Goal: Task Accomplishment & Management: Manage account settings

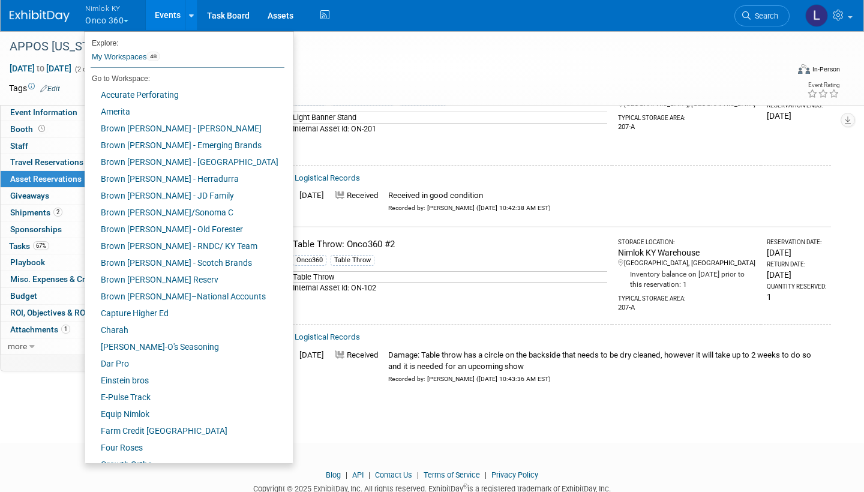
click at [158, 429] on link "Farm Credit [GEOGRAPHIC_DATA]" at bounding box center [185, 430] width 200 height 17
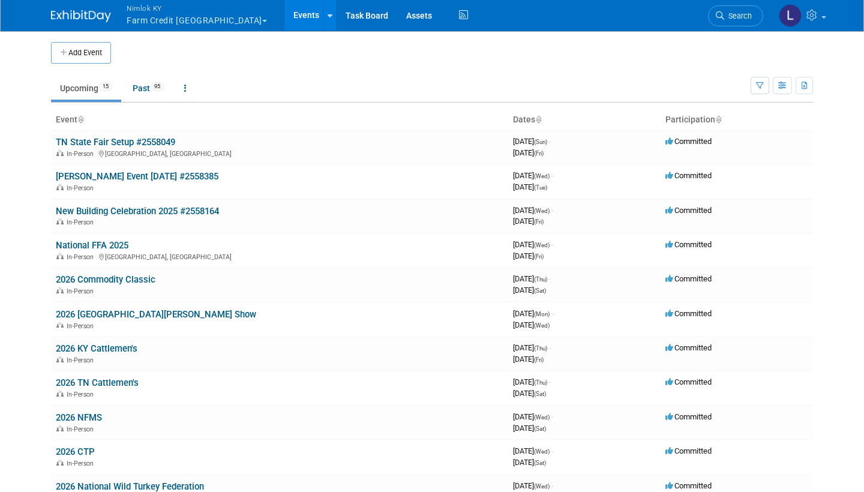
click at [144, 87] on link "Past 95" at bounding box center [148, 88] width 49 height 23
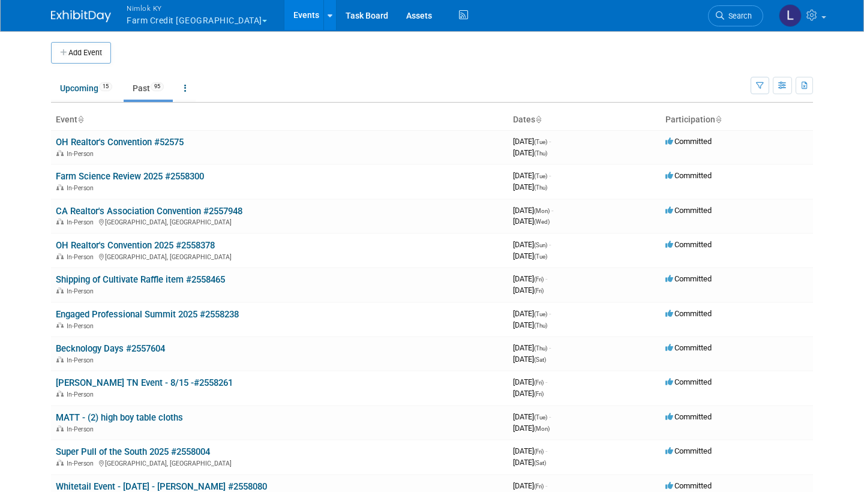
click at [150, 241] on link "OH Realtor's Convention 2025 #2558378" at bounding box center [135, 245] width 159 height 11
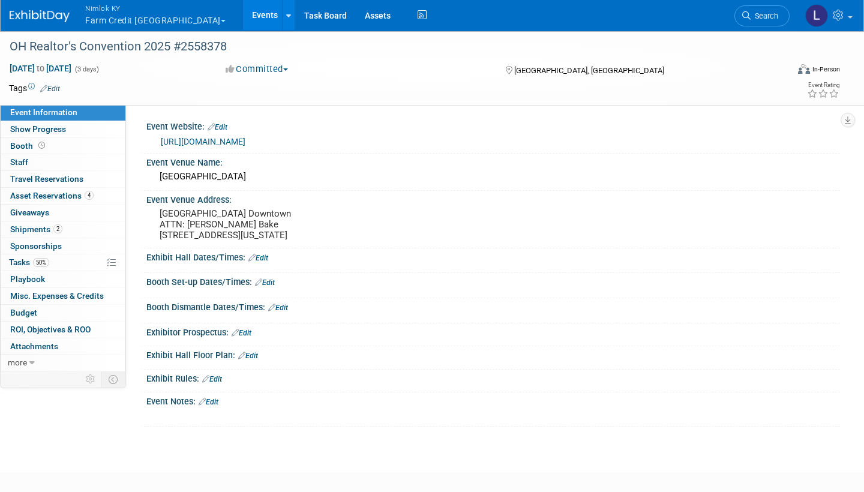
click at [61, 191] on span "Asset Reservations 4" at bounding box center [51, 196] width 83 height 10
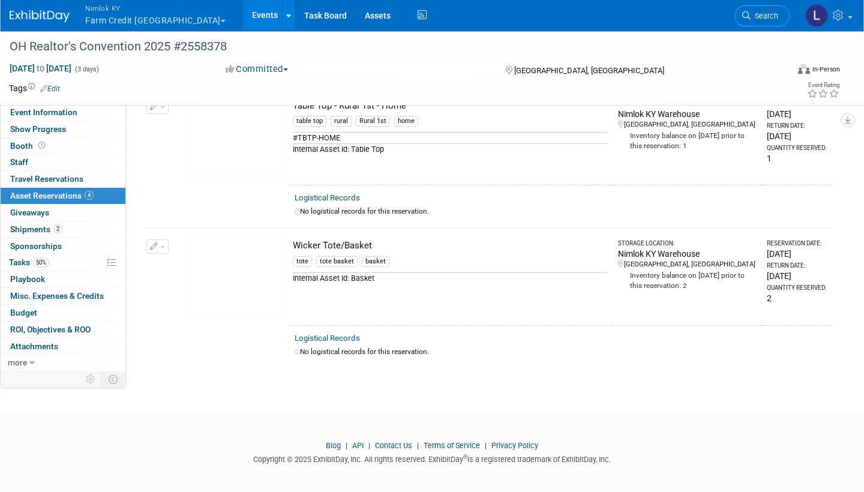
scroll to position [356, 0]
click at [356, 19] on link "Assets" at bounding box center [378, 15] width 44 height 30
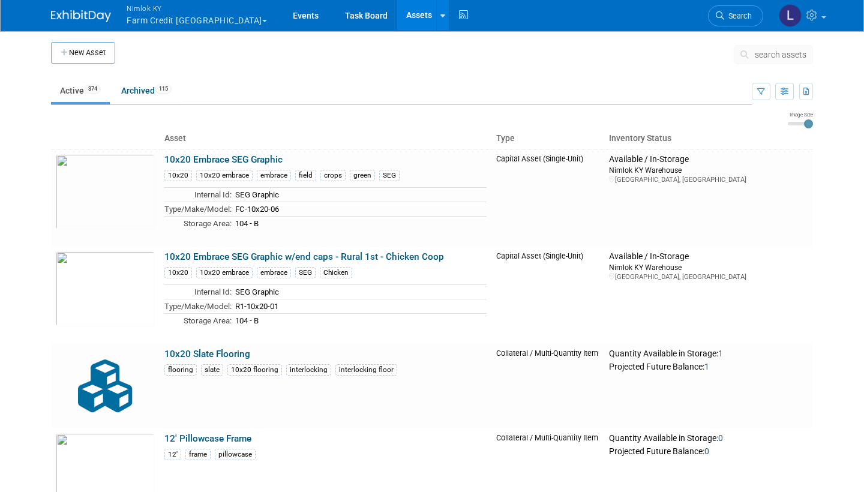
drag, startPoint x: 0, startPoint y: 0, endPoint x: 764, endPoint y: 52, distance: 765.6
click at [764, 52] on span "search assets" at bounding box center [781, 55] width 52 height 10
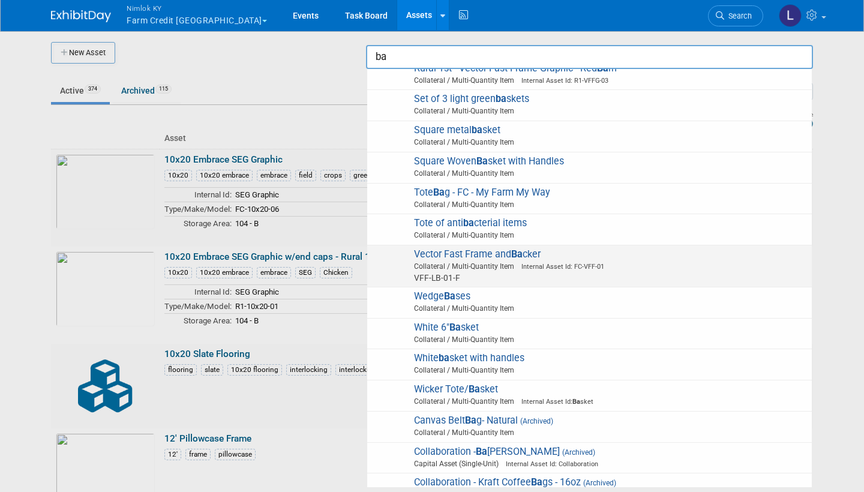
scroll to position [1924, 0]
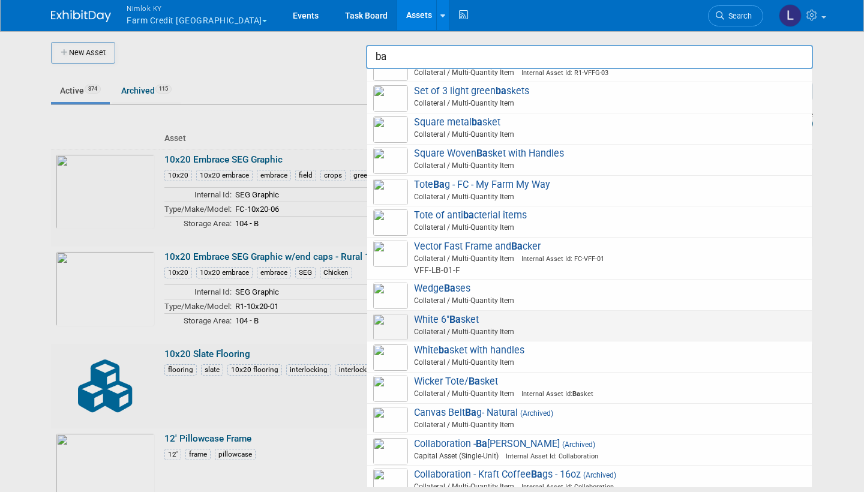
click at [475, 376] on strong "Ba" at bounding box center [474, 381] width 11 height 11
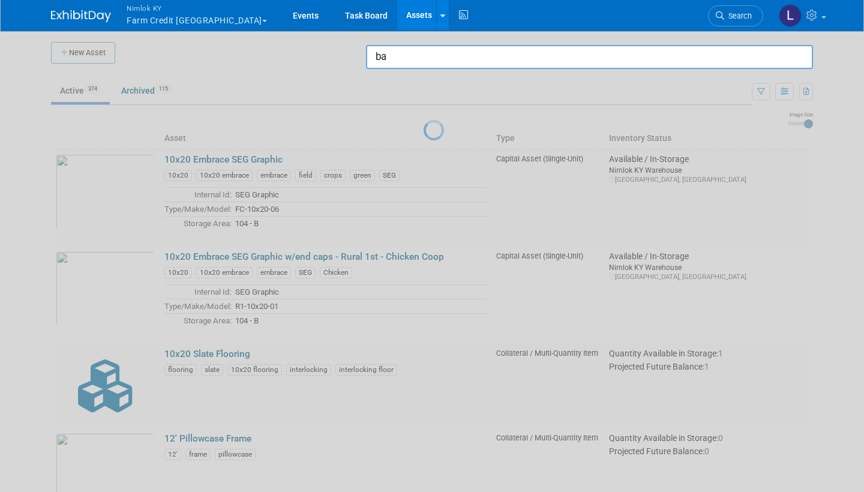
type input "Wicker Tote/Basket"
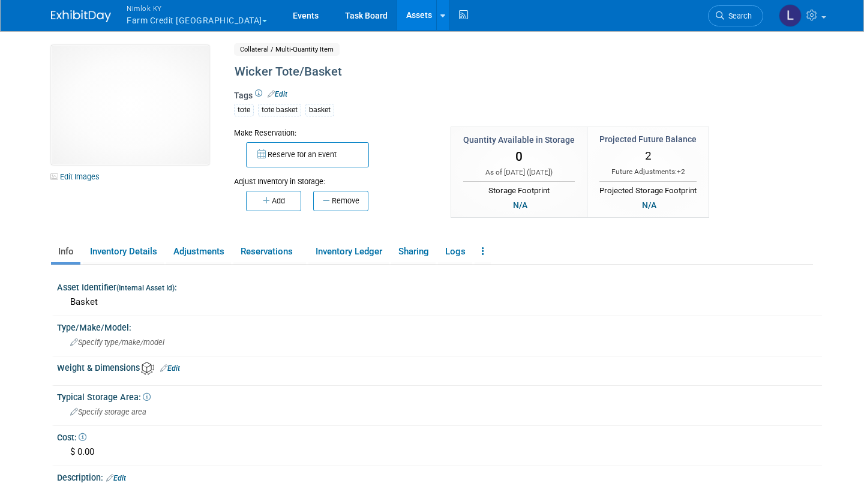
click at [284, 16] on link "Events" at bounding box center [306, 15] width 44 height 30
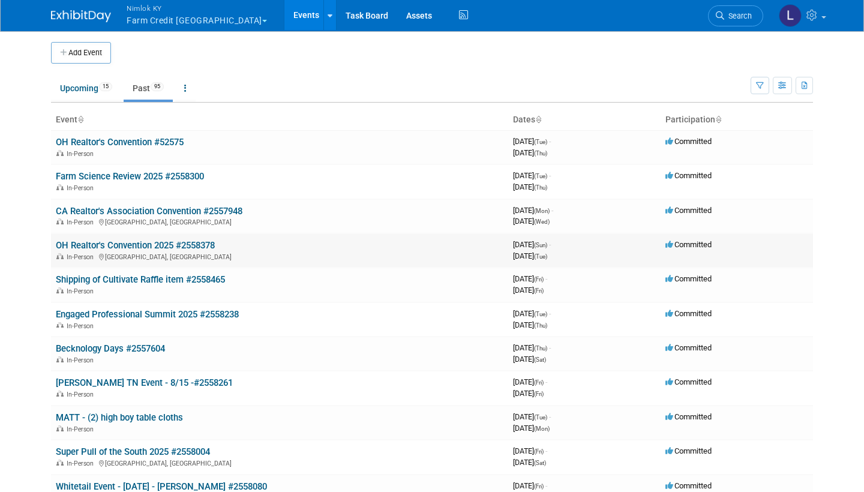
drag, startPoint x: 0, startPoint y: 0, endPoint x: 154, endPoint y: 245, distance: 289.0
click at [154, 245] on link "OH Realtor's Convention 2025 #2558378" at bounding box center [135, 245] width 159 height 11
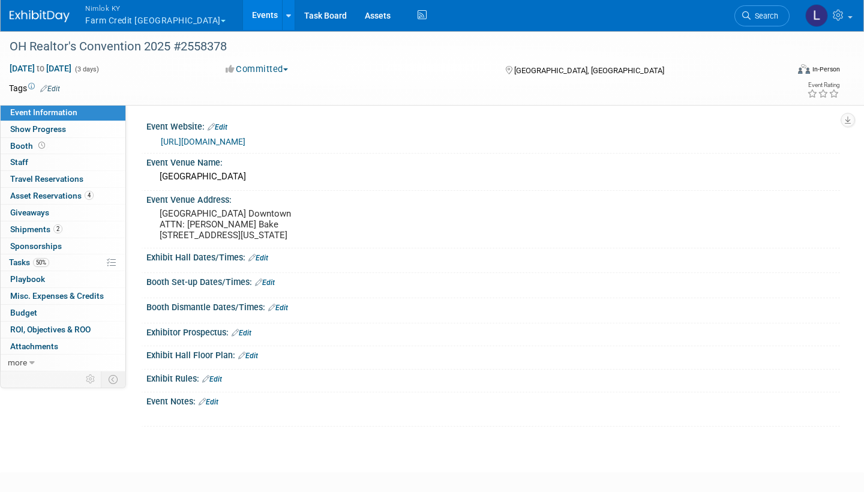
click at [77, 193] on span "Asset Reservations 4" at bounding box center [51, 196] width 83 height 10
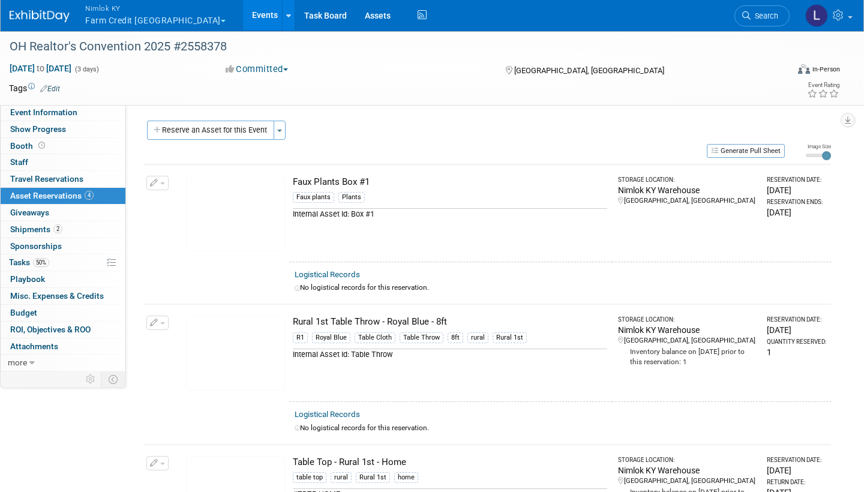
click at [341, 271] on link "Logistical Records" at bounding box center [327, 274] width 65 height 9
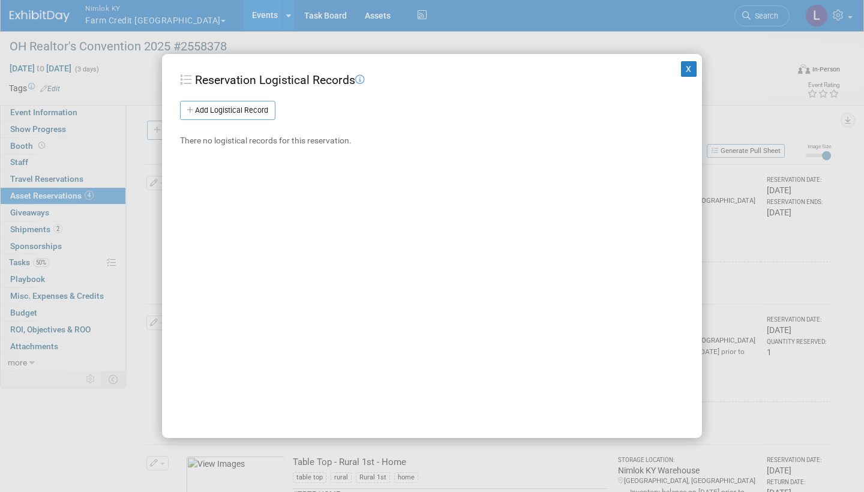
click at [253, 104] on link "Add Logistical Record" at bounding box center [227, 110] width 95 height 19
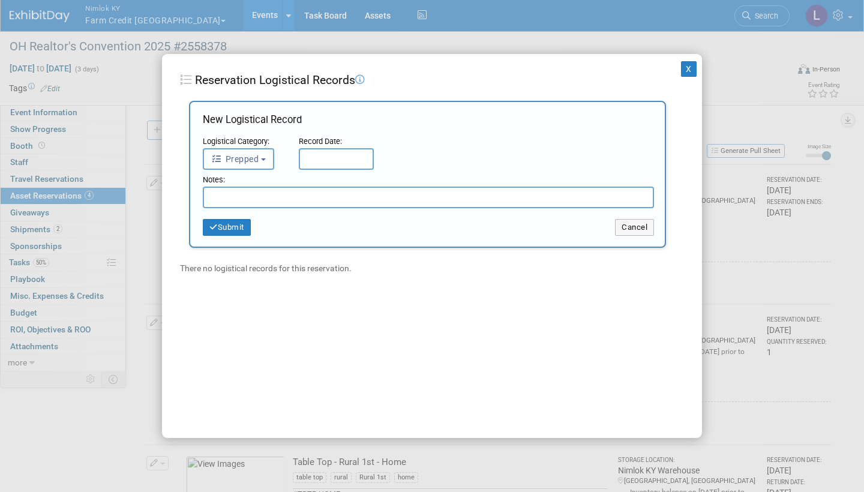
click at [264, 158] on b "button" at bounding box center [263, 159] width 5 height 2
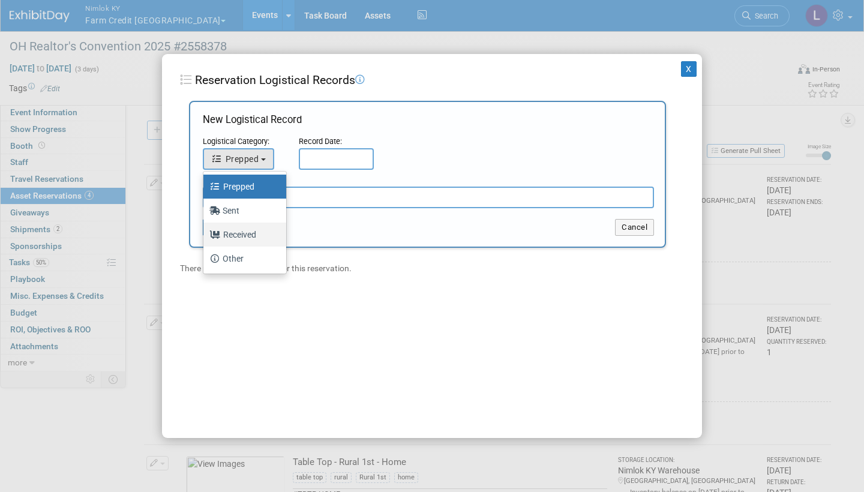
drag, startPoint x: 253, startPoint y: 104, endPoint x: 250, endPoint y: 231, distance: 127.2
click at [250, 231] on label "Received" at bounding box center [241, 234] width 65 height 19
click at [205, 231] on input "Received" at bounding box center [201, 233] width 8 height 8
select select "3"
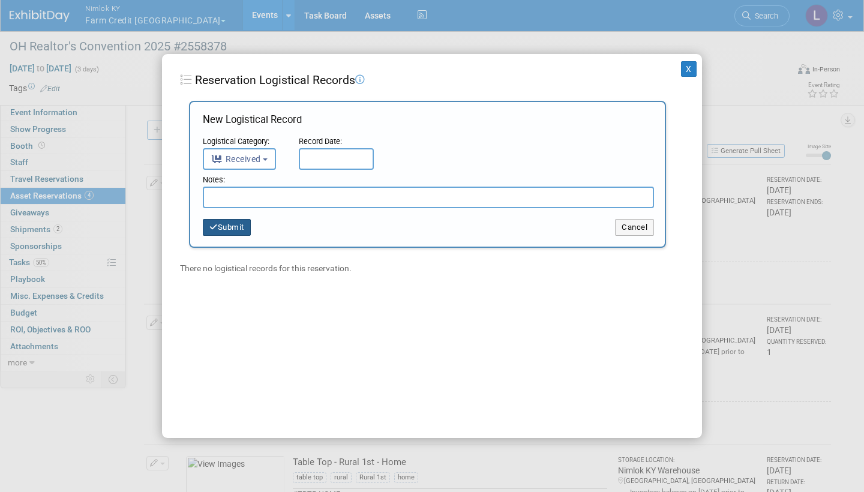
click at [320, 155] on input "text" at bounding box center [336, 159] width 75 height 22
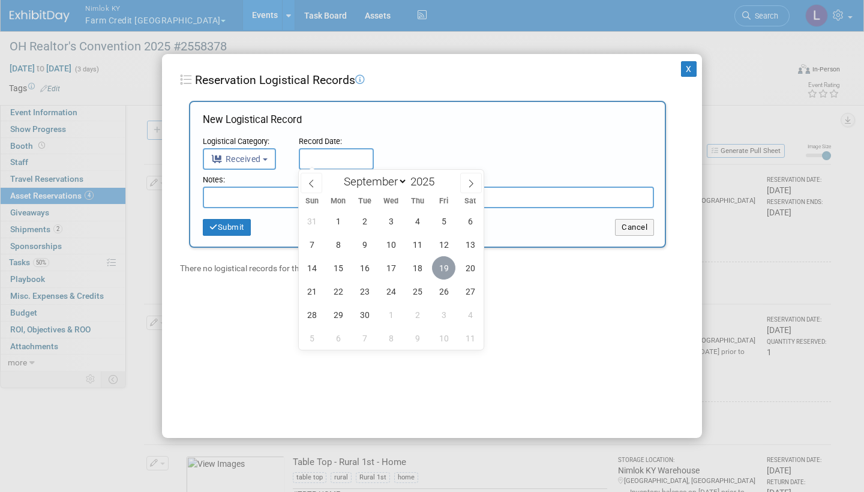
drag, startPoint x: 250, startPoint y: 231, endPoint x: 445, endPoint y: 263, distance: 197.0
click at [445, 263] on span "19" at bounding box center [443, 267] width 23 height 23
type input "Sep 19, 2025"
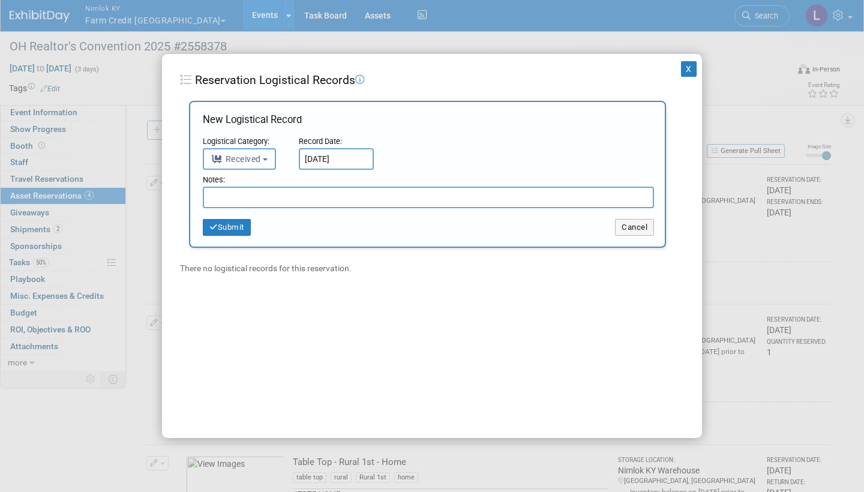
click at [265, 188] on input "text" at bounding box center [428, 198] width 451 height 22
type input "(2) Faux plants upon arrival"
click at [237, 226] on button "Submit" at bounding box center [227, 227] width 48 height 17
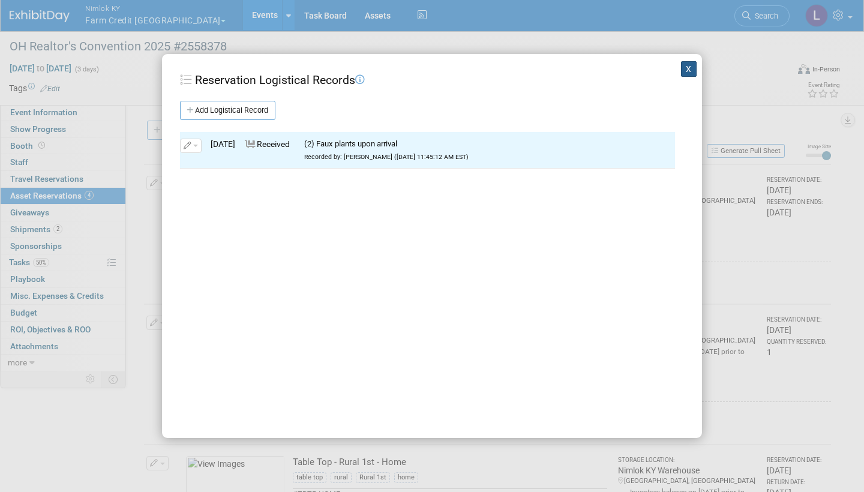
drag, startPoint x: 237, startPoint y: 226, endPoint x: 688, endPoint y: 71, distance: 476.5
click at [688, 71] on button "X" at bounding box center [689, 69] width 16 height 16
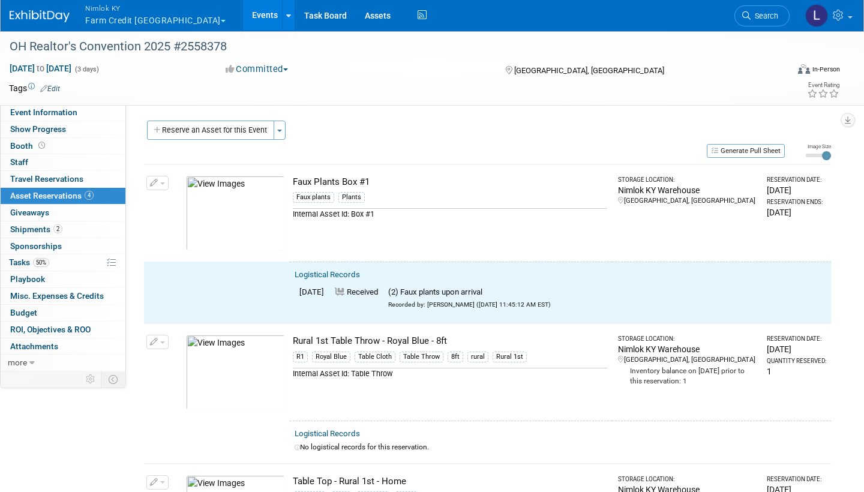
drag, startPoint x: 688, startPoint y: 71, endPoint x: 159, endPoint y: 180, distance: 539.8
click at [159, 180] on button "button" at bounding box center [157, 183] width 22 height 14
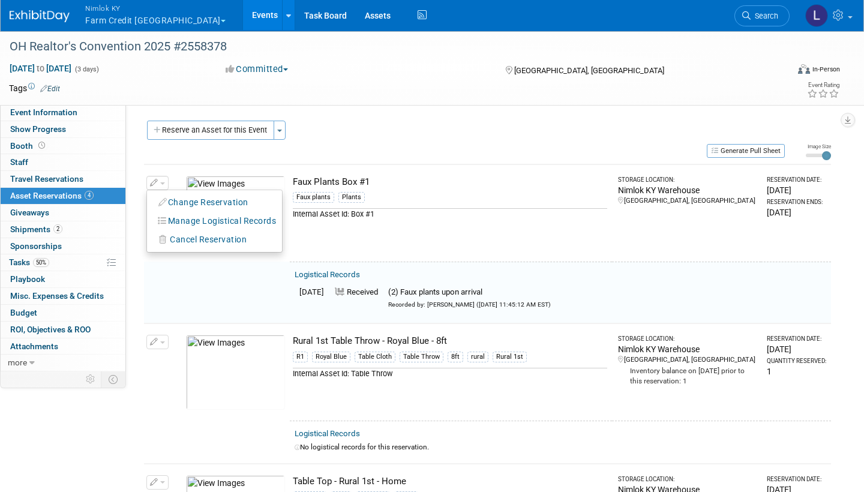
click at [196, 203] on button "Change Reservation" at bounding box center [203, 202] width 101 height 16
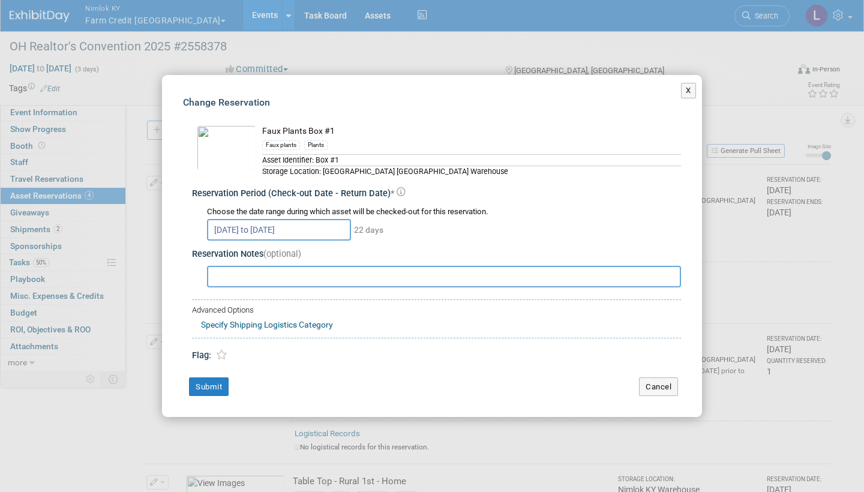
click at [689, 91] on button "X" at bounding box center [688, 91] width 15 height 16
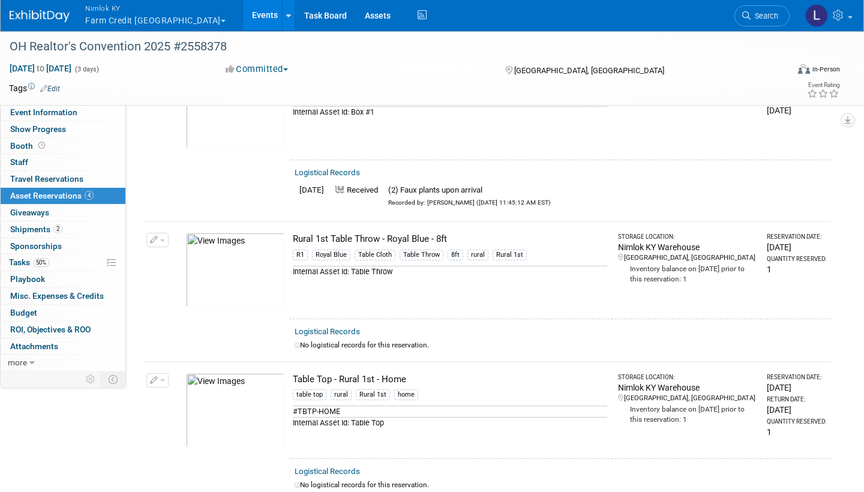
scroll to position [108, 0]
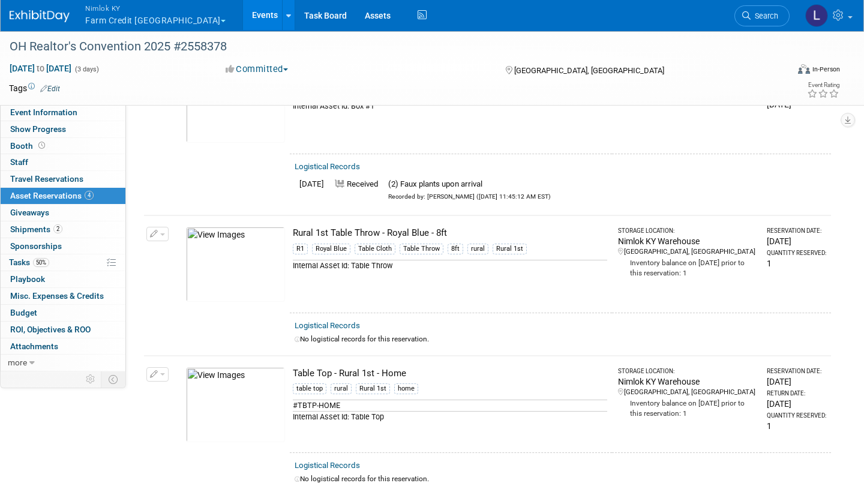
drag, startPoint x: 408, startPoint y: 340, endPoint x: 353, endPoint y: 320, distance: 58.1
click at [353, 321] on link "Logistical Records" at bounding box center [327, 325] width 65 height 9
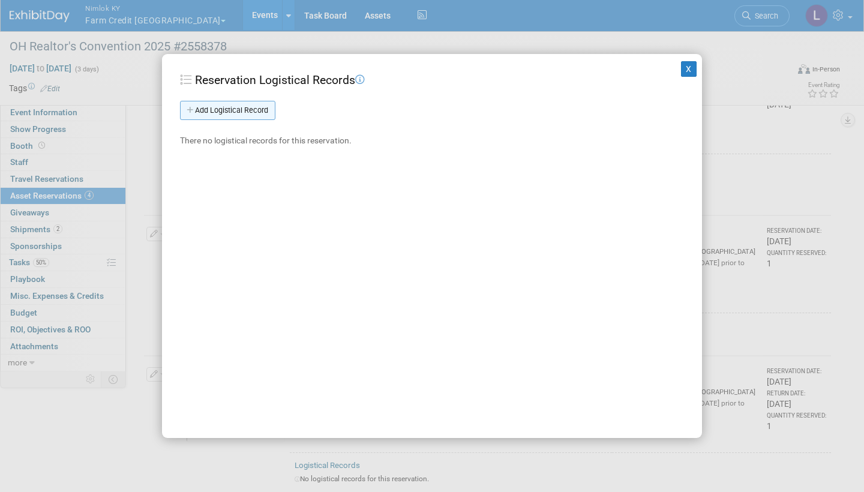
drag, startPoint x: 353, startPoint y: 320, endPoint x: 259, endPoint y: 109, distance: 232.1
click at [259, 109] on link "Add Logistical Record" at bounding box center [227, 110] width 95 height 19
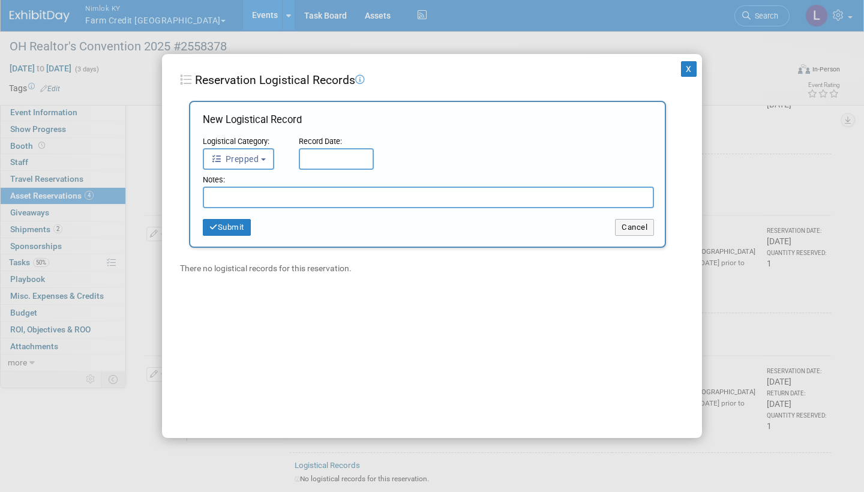
click at [263, 163] on button "Prepped" at bounding box center [238, 159] width 71 height 22
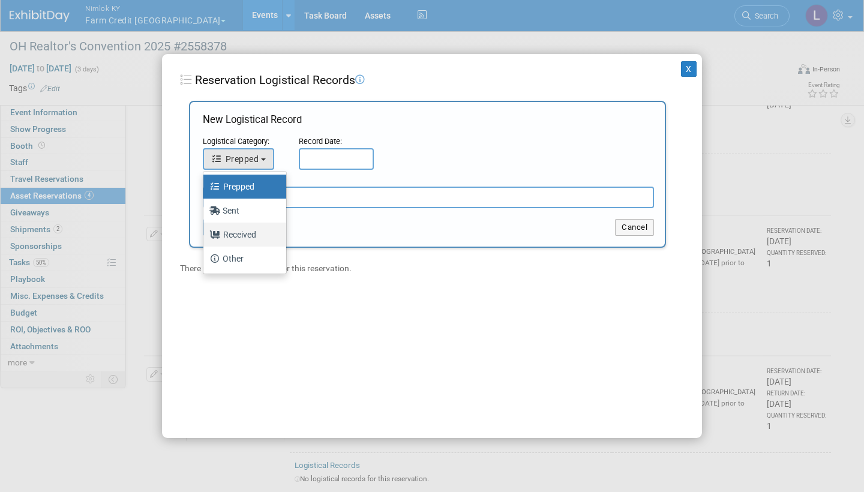
click at [250, 233] on label "Received" at bounding box center [241, 234] width 65 height 19
click at [205, 233] on input "Received" at bounding box center [201, 233] width 8 height 8
select select "3"
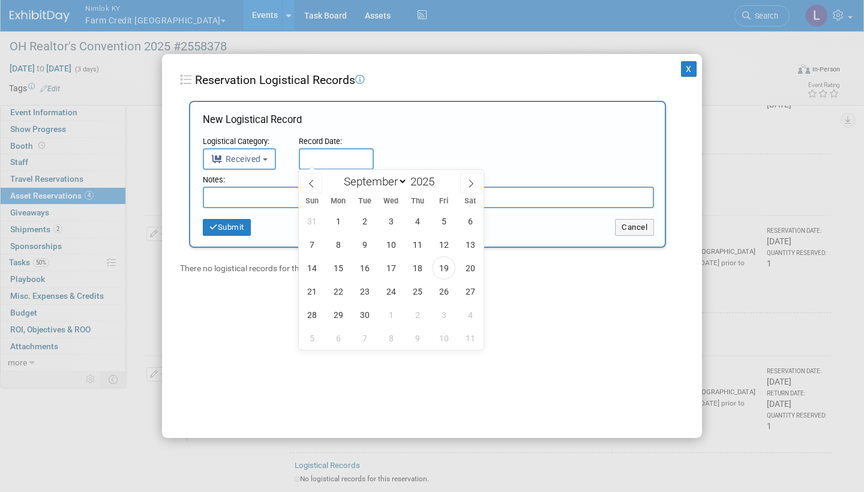
drag, startPoint x: 250, startPoint y: 233, endPoint x: 333, endPoint y: 154, distance: 114.6
click at [333, 154] on input "text" at bounding box center [336, 159] width 75 height 22
click at [449, 266] on span "19" at bounding box center [443, 267] width 23 height 23
type input "Sep 19, 2025"
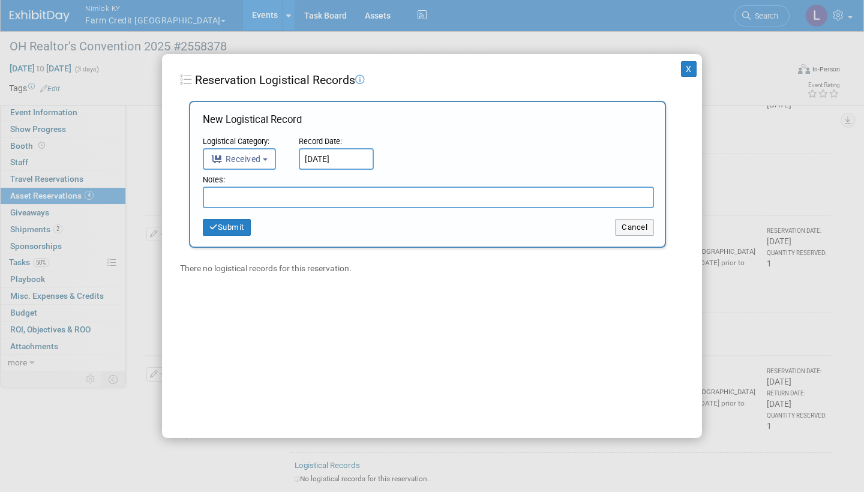
drag, startPoint x: 449, startPoint y: 266, endPoint x: 291, endPoint y: 199, distance: 172.1
click at [291, 199] on input "text" at bounding box center [428, 198] width 451 height 22
type input "Received with stains - will take to dry cleaners"
click at [239, 230] on button "Submit" at bounding box center [227, 227] width 48 height 17
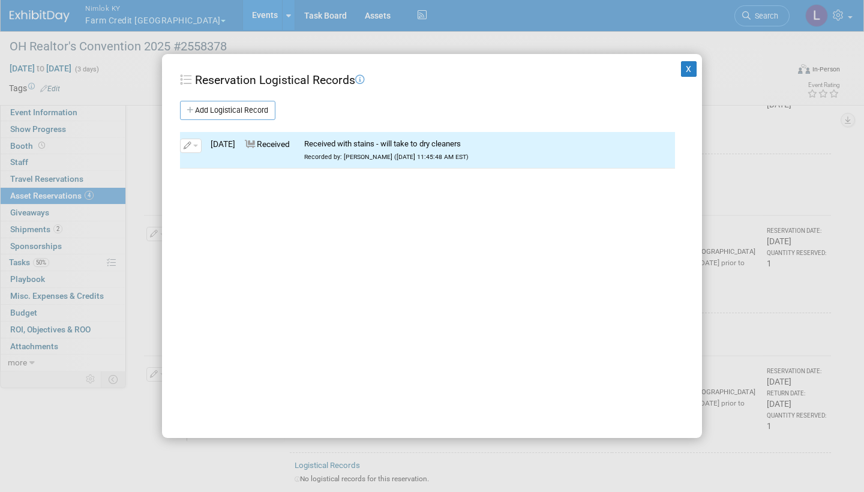
click at [692, 66] on button "X" at bounding box center [689, 69] width 16 height 16
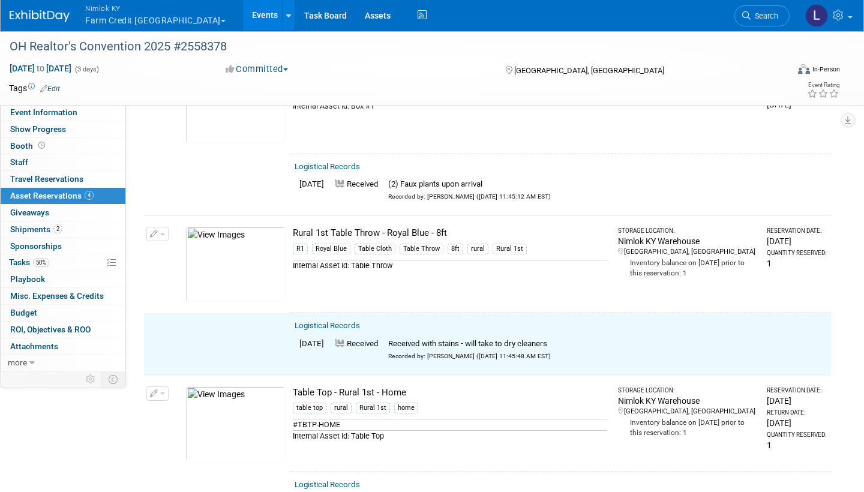
click at [163, 227] on button "button" at bounding box center [157, 234] width 22 height 14
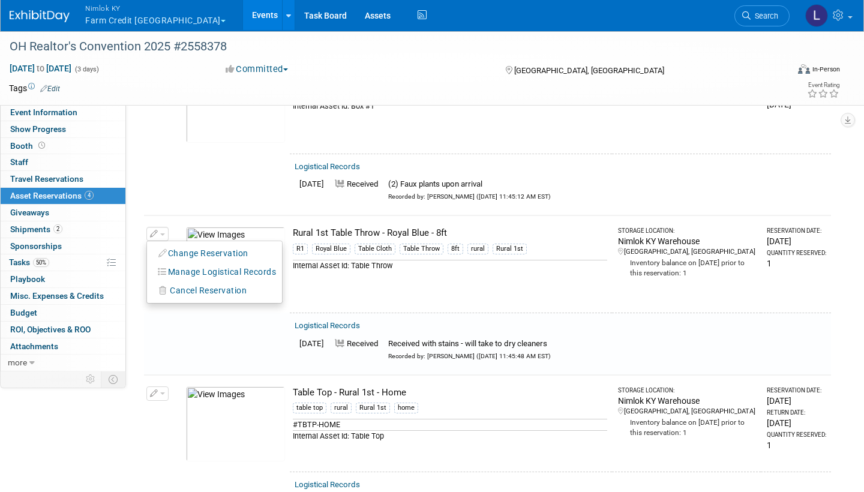
click at [197, 247] on button "Change Reservation" at bounding box center [203, 253] width 101 height 16
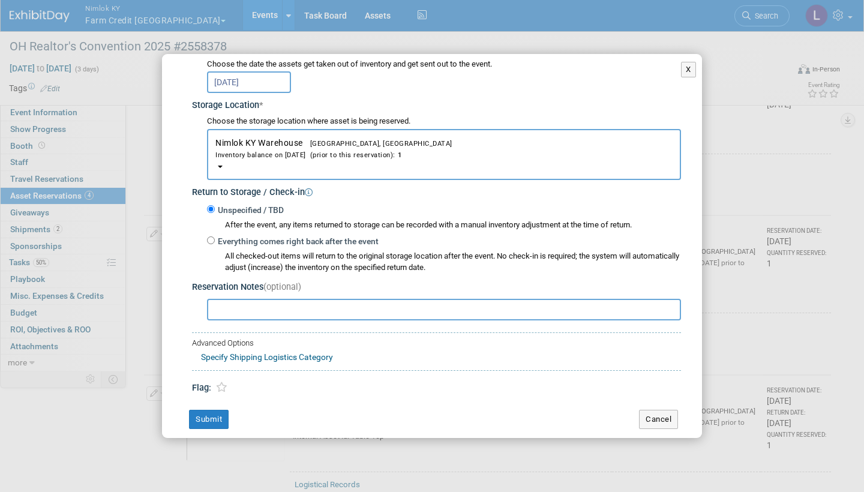
scroll to position [163, 0]
click at [213, 237] on input "Everything comes right back after the event" at bounding box center [211, 241] width 8 height 8
radio input "true"
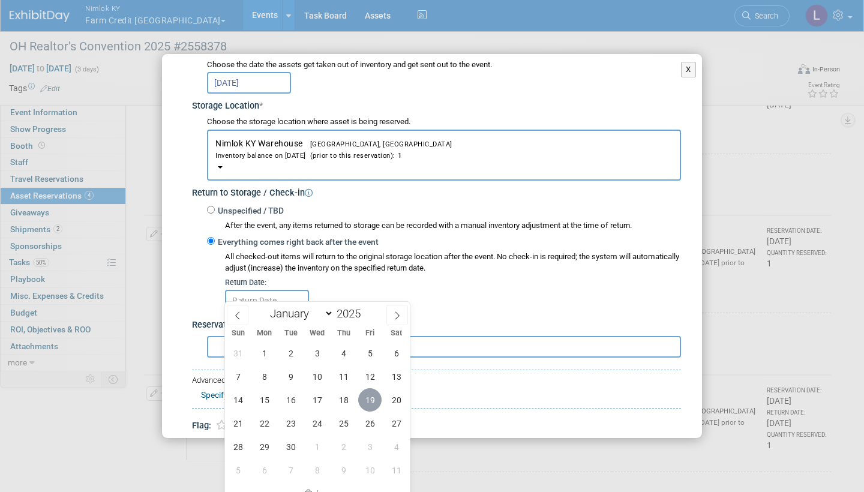
click at [371, 396] on span "19" at bounding box center [369, 399] width 23 height 23
type input "Sep 19, 2025"
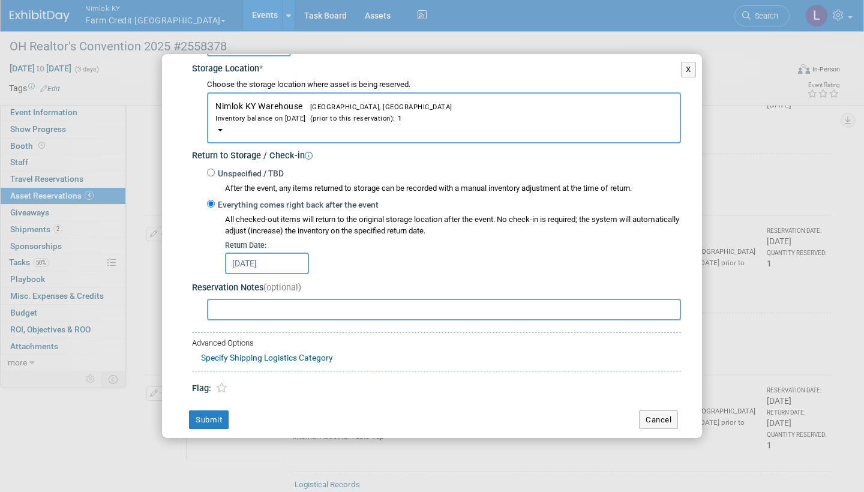
scroll to position [200, 0]
click at [217, 411] on button "Submit" at bounding box center [209, 420] width 40 height 19
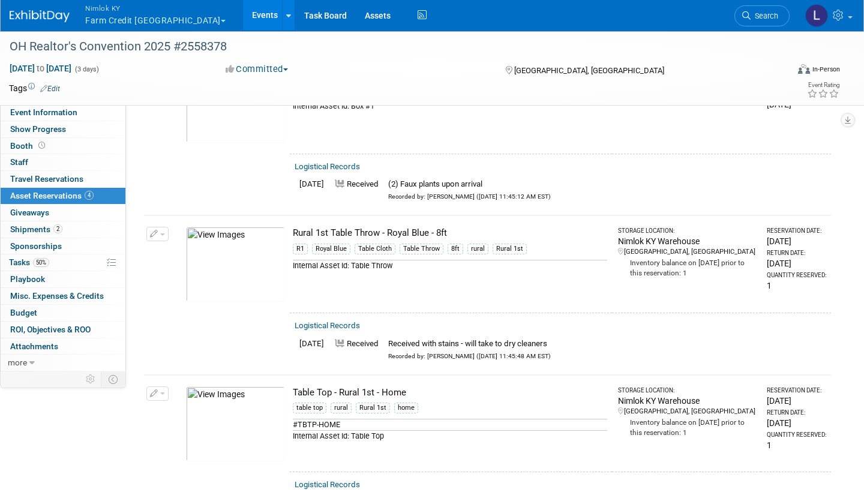
click at [160, 230] on button "button" at bounding box center [157, 234] width 22 height 14
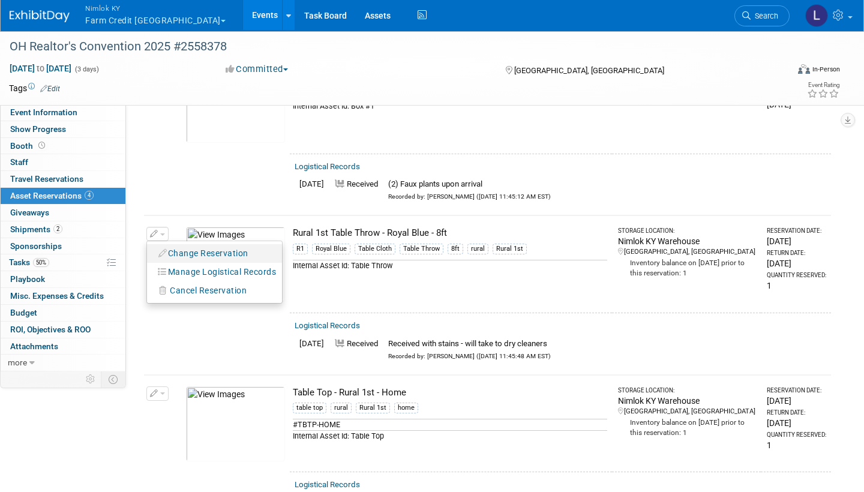
drag, startPoint x: 217, startPoint y: 404, endPoint x: 196, endPoint y: 253, distance: 152.1
click at [196, 253] on button "Change Reservation" at bounding box center [203, 253] width 101 height 16
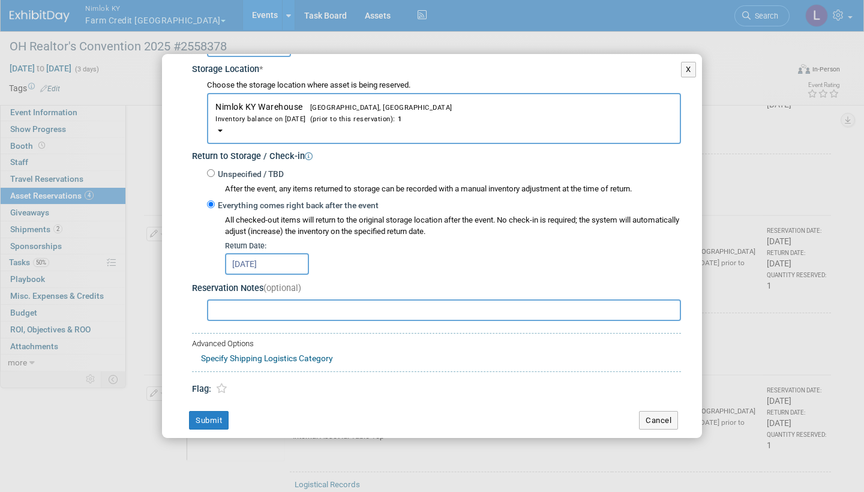
click at [217, 411] on button "Submit" at bounding box center [209, 420] width 40 height 19
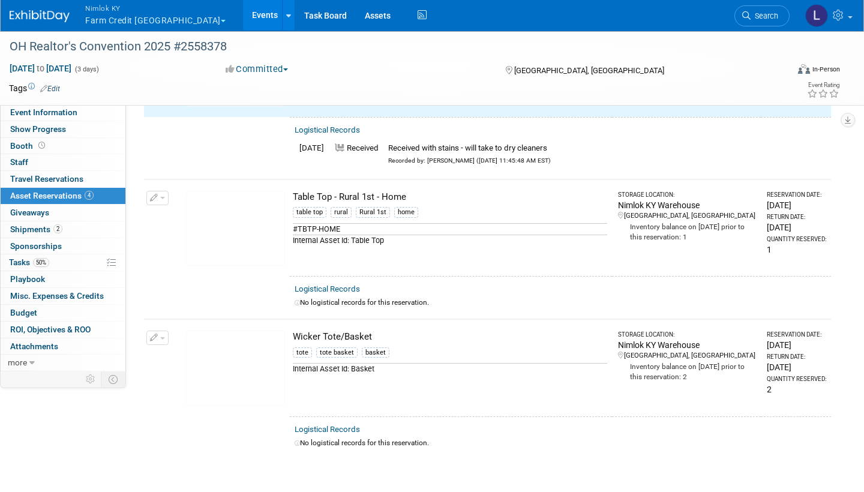
scroll to position [312, 0]
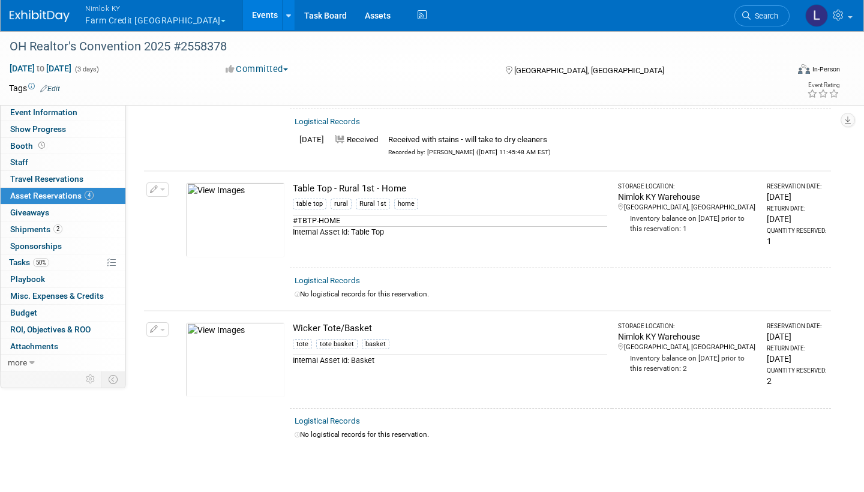
click at [344, 278] on link "Logistical Records" at bounding box center [327, 280] width 65 height 9
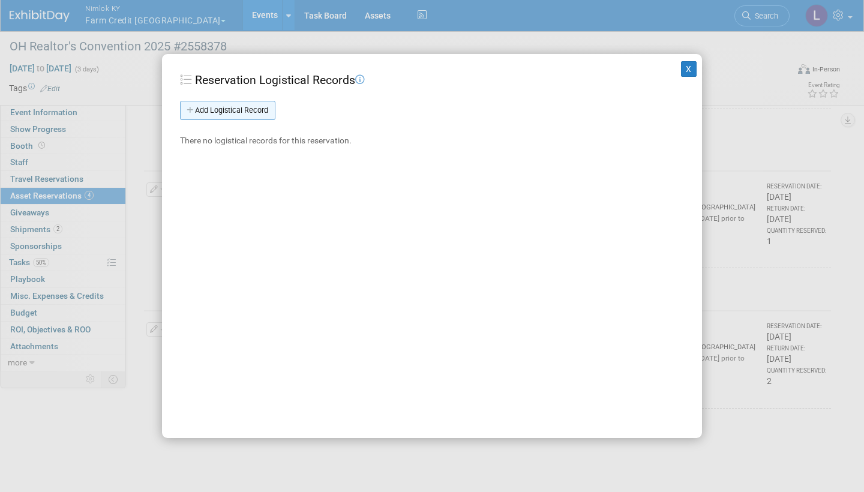
drag, startPoint x: 393, startPoint y: 373, endPoint x: 249, endPoint y: 109, distance: 300.2
click at [249, 109] on link "Add Logistical Record" at bounding box center [227, 110] width 95 height 19
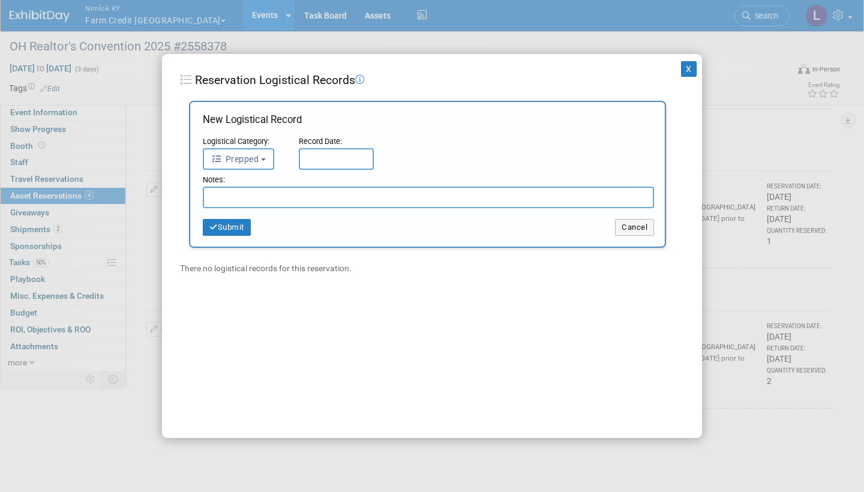
click at [263, 155] on button "Prepped" at bounding box center [238, 159] width 71 height 22
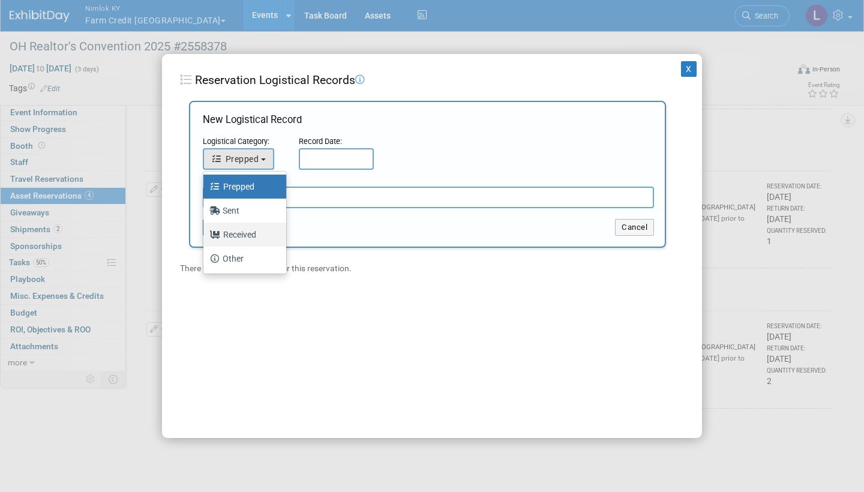
click at [247, 233] on label "Received" at bounding box center [241, 234] width 65 height 19
click at [205, 233] on input "Received" at bounding box center [201, 233] width 8 height 8
select select "3"
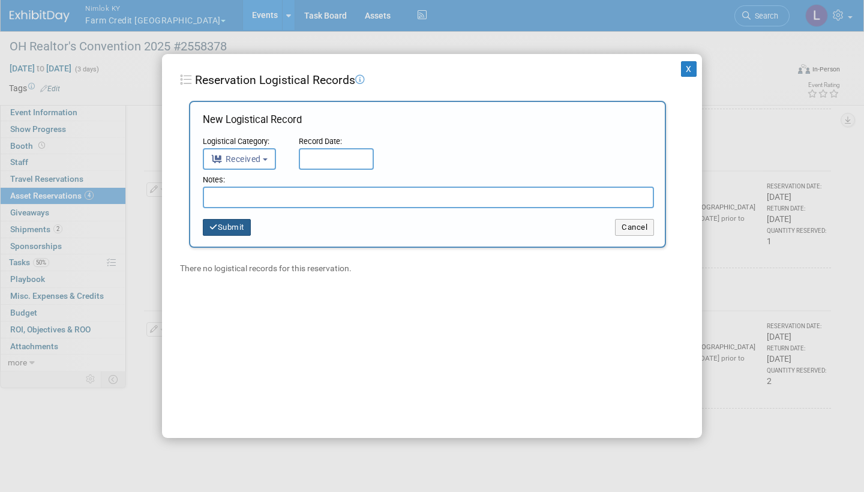
click at [340, 158] on input "text" at bounding box center [336, 159] width 75 height 22
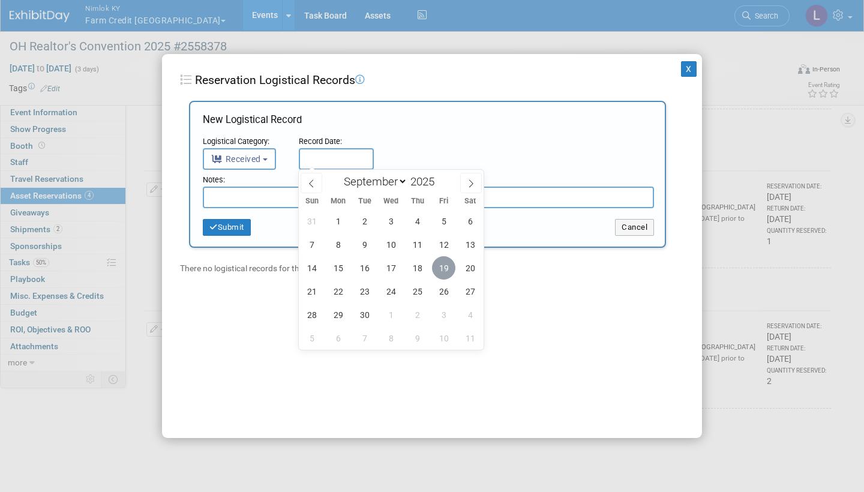
drag, startPoint x: 247, startPoint y: 233, endPoint x: 446, endPoint y: 267, distance: 202.6
click at [446, 267] on span "19" at bounding box center [443, 267] width 23 height 23
type input "Sep 19, 2025"
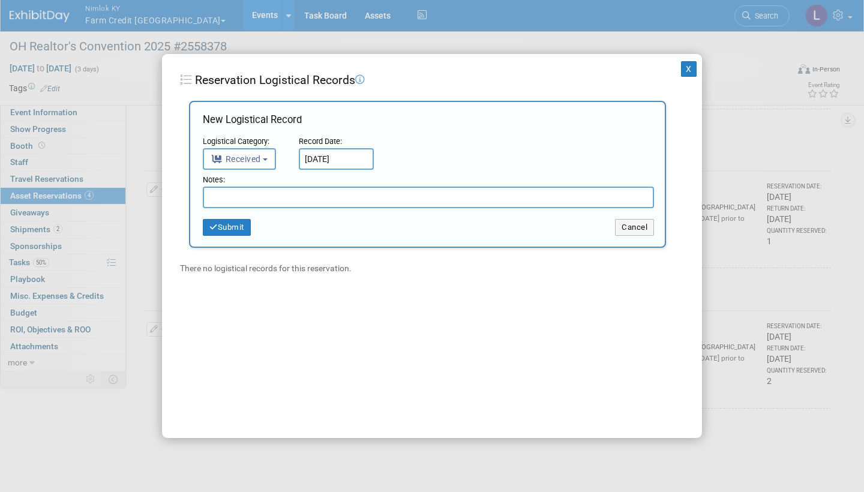
click at [267, 194] on input "text" at bounding box center [428, 198] width 451 height 22
type input "Received in good condition"
click at [227, 219] on button "Submit" at bounding box center [227, 227] width 48 height 17
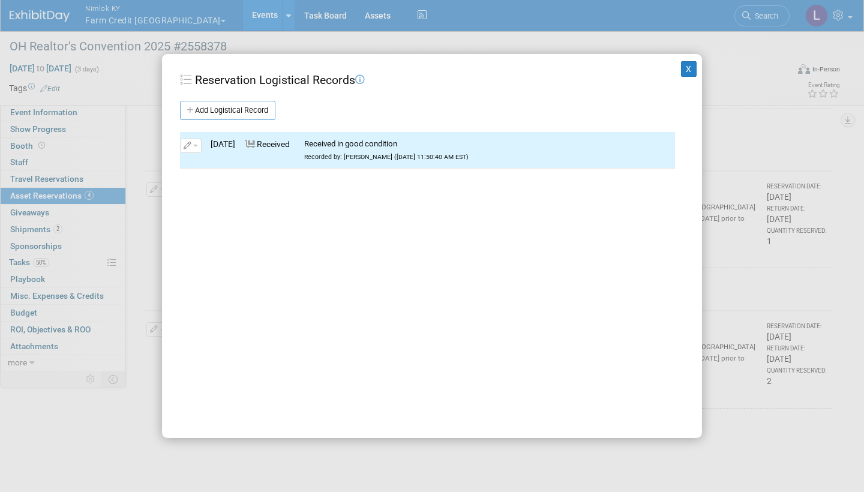
click at [686, 69] on button "X" at bounding box center [689, 69] width 16 height 16
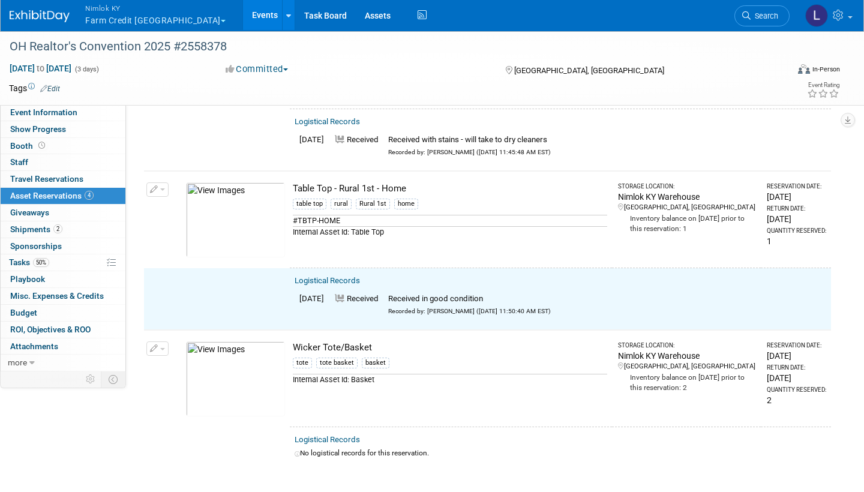
click at [164, 182] on button "button" at bounding box center [157, 189] width 22 height 14
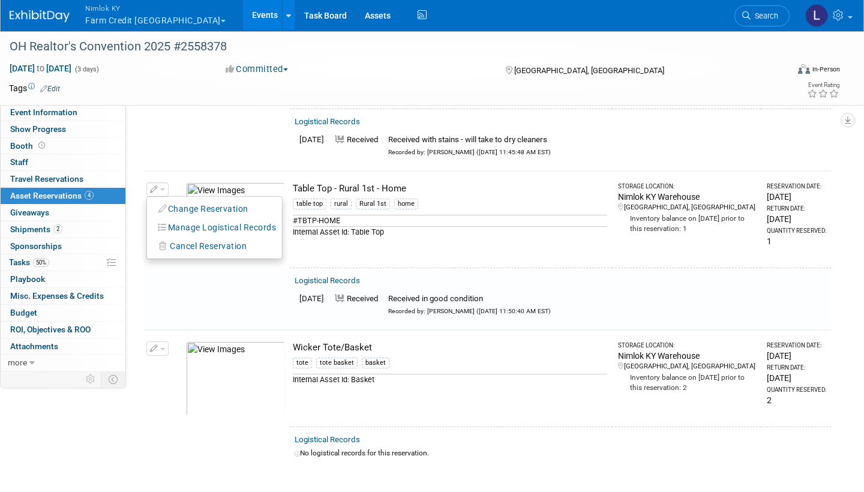
click at [198, 201] on button "Change Reservation" at bounding box center [203, 209] width 101 height 16
select select "8"
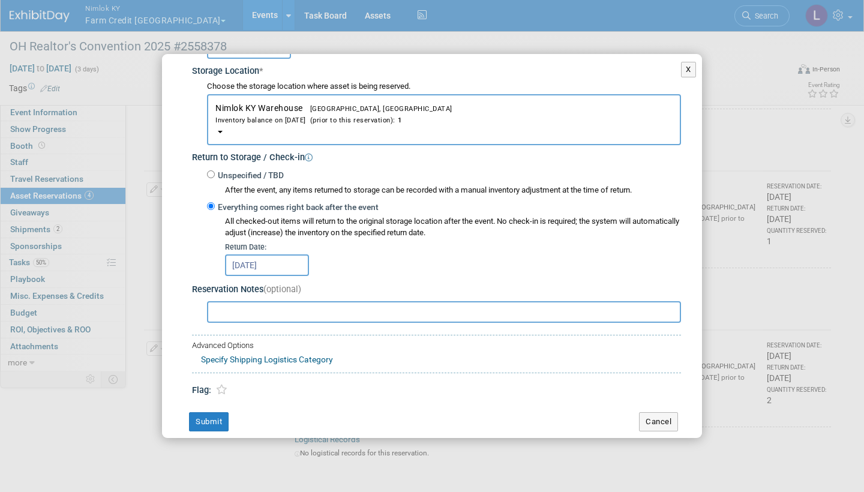
scroll to position [205, 0]
click at [260, 255] on input "Sep 22, 2025" at bounding box center [267, 266] width 84 height 22
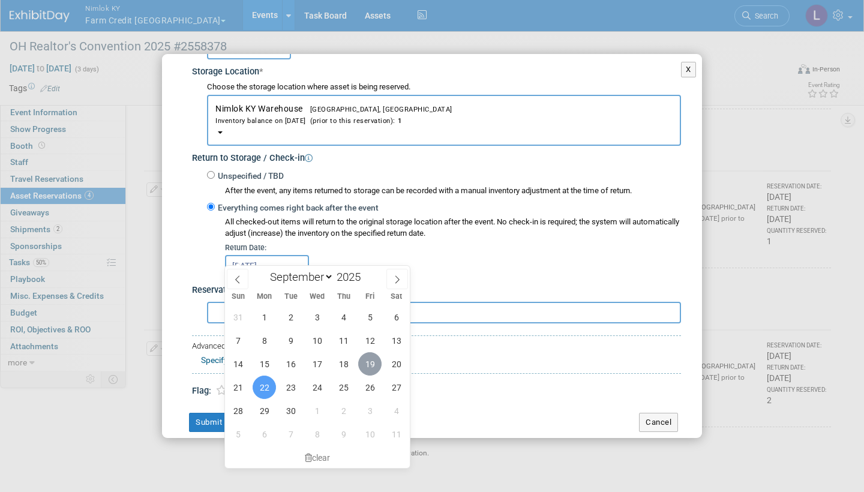
drag, startPoint x: 334, startPoint y: 356, endPoint x: 367, endPoint y: 362, distance: 33.7
click at [367, 362] on span "19" at bounding box center [369, 363] width 23 height 23
type input "Sep 19, 2025"
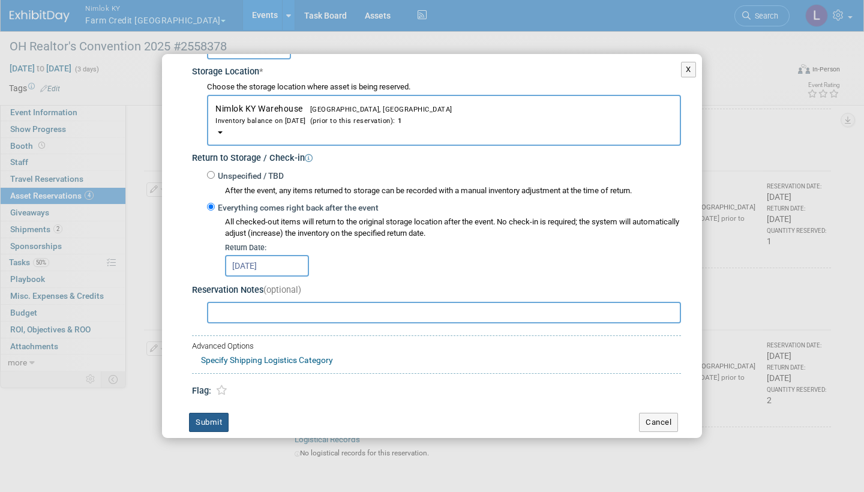
drag, startPoint x: 367, startPoint y: 362, endPoint x: 212, endPoint y: 410, distance: 161.3
click at [212, 413] on button "Submit" at bounding box center [209, 422] width 40 height 19
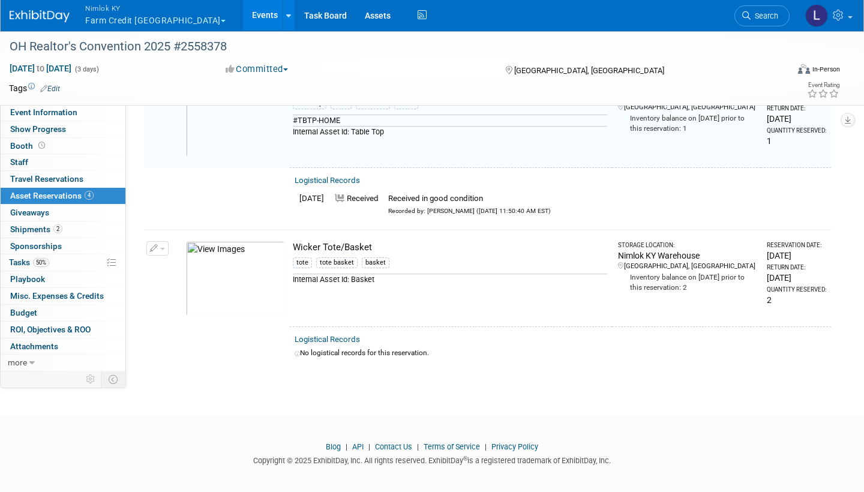
scroll to position [412, 0]
click at [335, 335] on link "Logistical Records" at bounding box center [327, 339] width 65 height 9
select select "8"
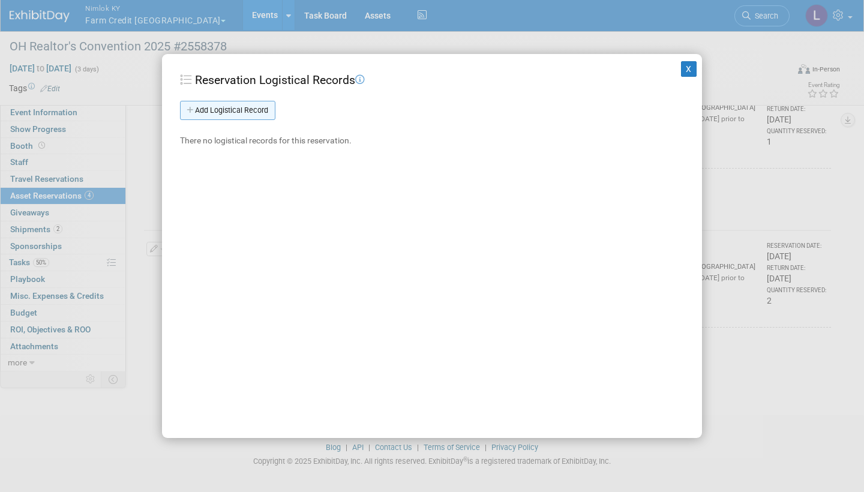
drag, startPoint x: 212, startPoint y: 410, endPoint x: 257, endPoint y: 106, distance: 306.9
click at [257, 106] on link "Add Logistical Record" at bounding box center [227, 110] width 95 height 19
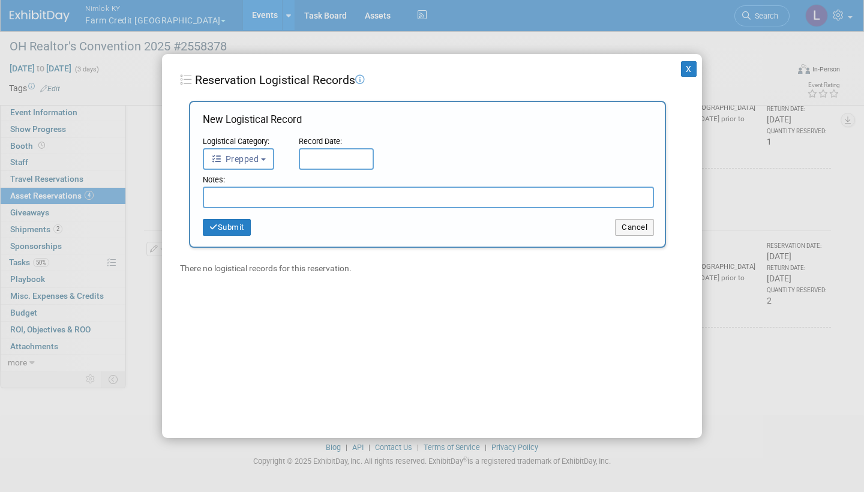
click at [264, 157] on button "Prepped" at bounding box center [238, 159] width 71 height 22
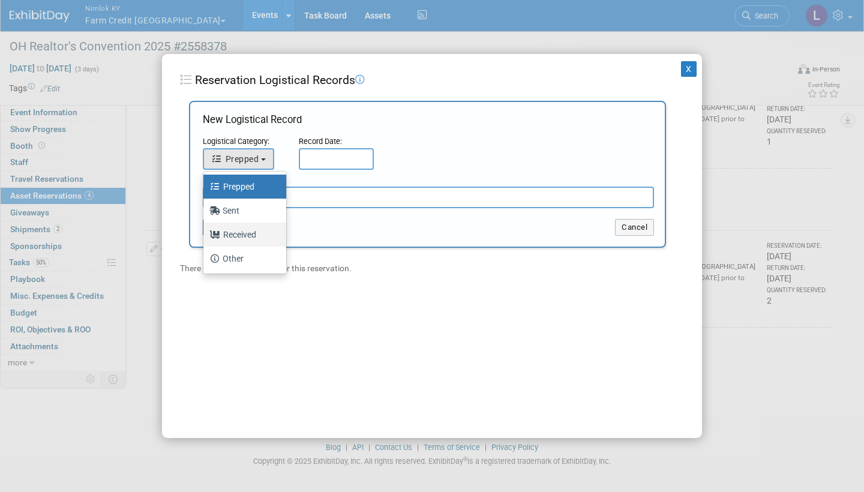
click at [250, 231] on label "Received" at bounding box center [241, 234] width 65 height 19
click at [205, 231] on input "Received" at bounding box center [201, 233] width 8 height 8
select select "3"
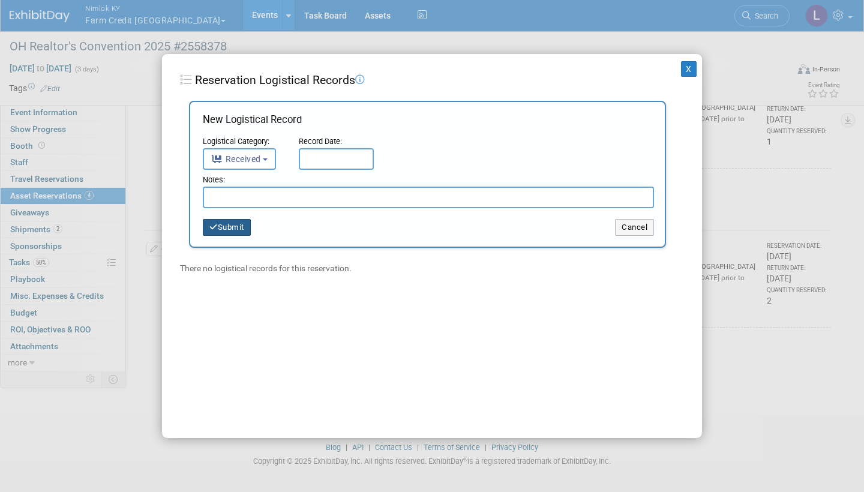
click at [333, 157] on input "text" at bounding box center [336, 159] width 75 height 22
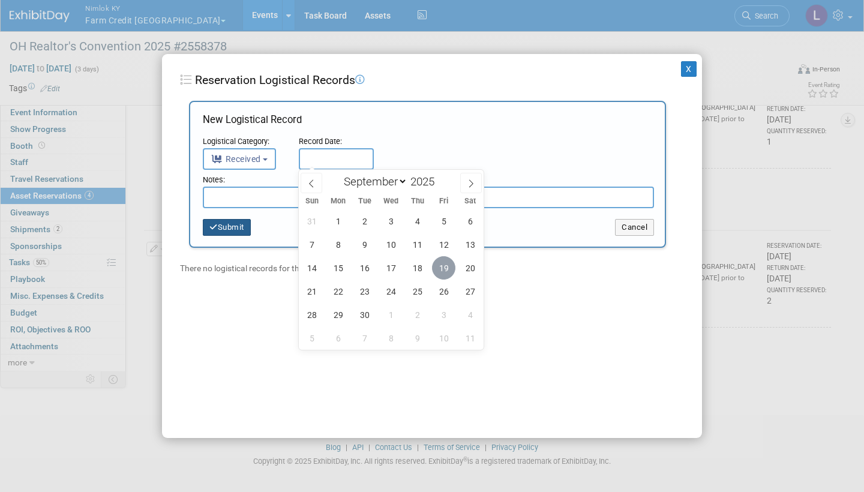
click at [447, 267] on span "19" at bounding box center [443, 267] width 23 height 23
type input "Sep 19, 2025"
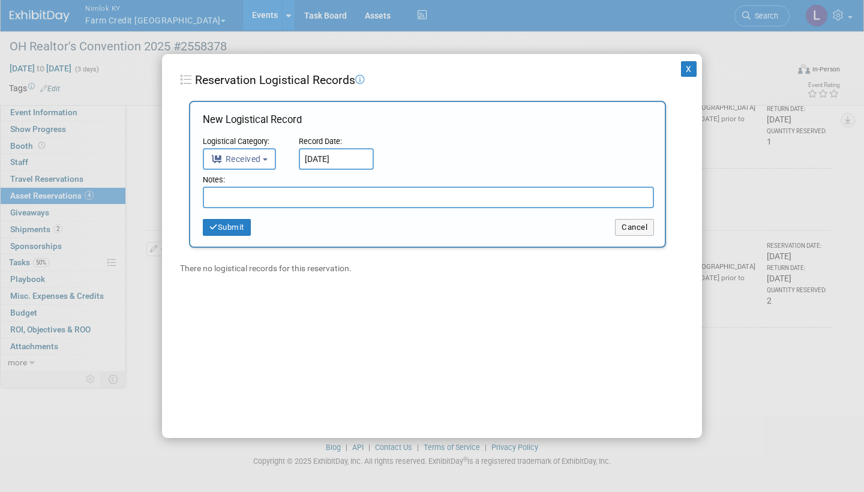
drag, startPoint x: 447, startPoint y: 267, endPoint x: 294, endPoint y: 194, distance: 169.4
click at [294, 194] on input "text" at bounding box center [428, 198] width 451 height 22
type input "Received in good condition"
click at [227, 227] on button "Submit" at bounding box center [227, 227] width 48 height 17
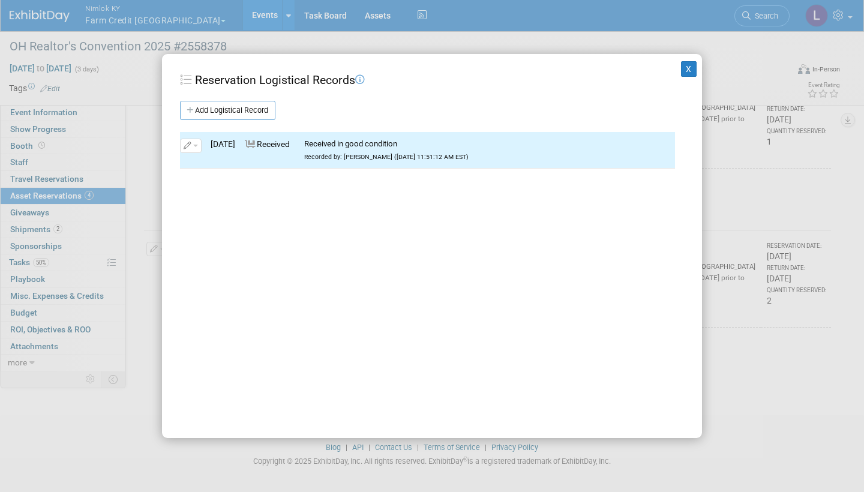
click at [691, 66] on button "X" at bounding box center [689, 69] width 16 height 16
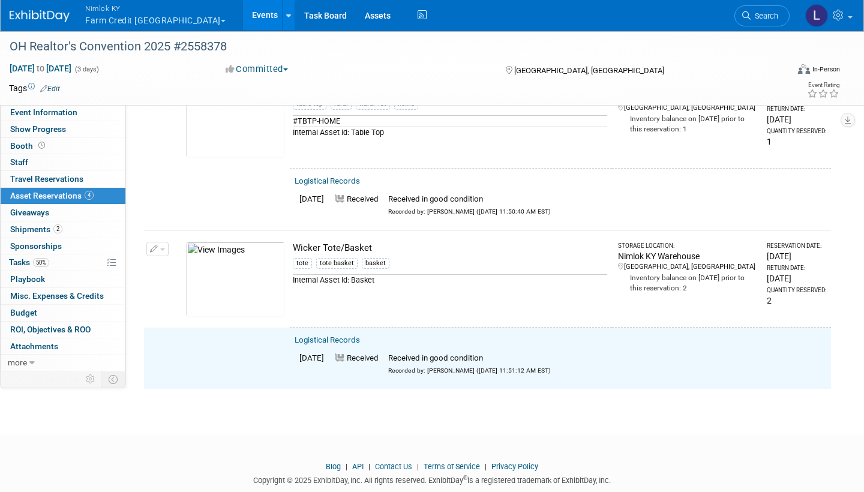
click at [162, 242] on button "button" at bounding box center [157, 249] width 22 height 14
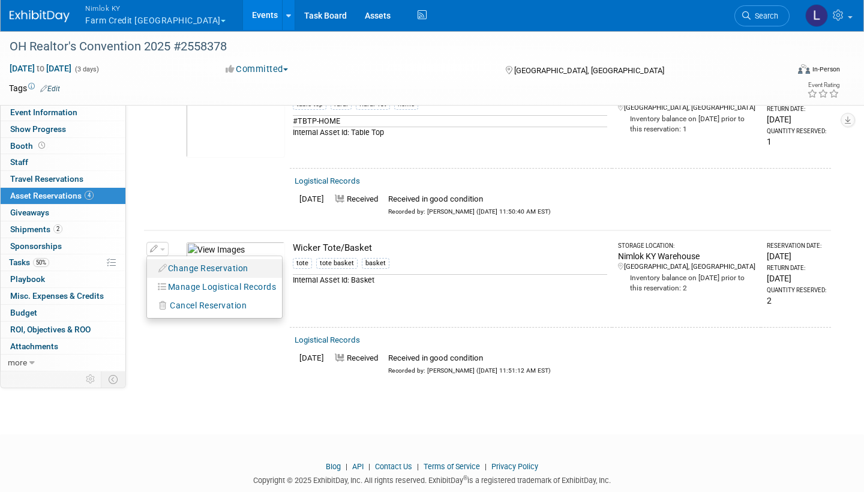
drag, startPoint x: 691, startPoint y: 66, endPoint x: 221, endPoint y: 262, distance: 509.5
click at [221, 262] on button "Change Reservation" at bounding box center [203, 268] width 101 height 16
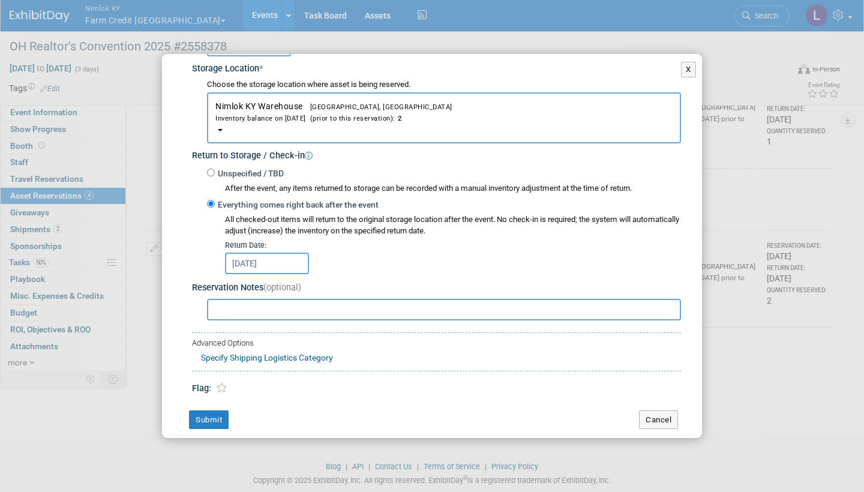
scroll to position [200, 0]
drag, startPoint x: 356, startPoint y: 389, endPoint x: 286, endPoint y: 256, distance: 150.9
click at [286, 256] on input "Sep 22, 2025" at bounding box center [267, 264] width 84 height 22
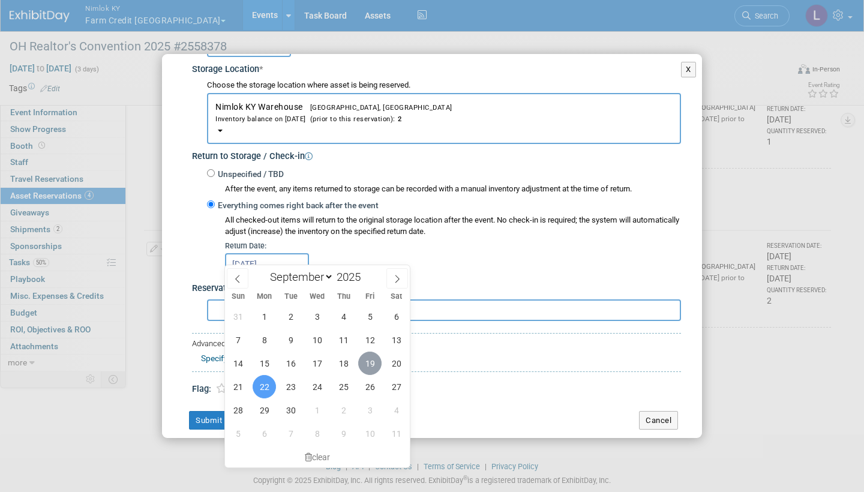
click at [369, 360] on span "19" at bounding box center [369, 363] width 23 height 23
type input "Sep 19, 2025"
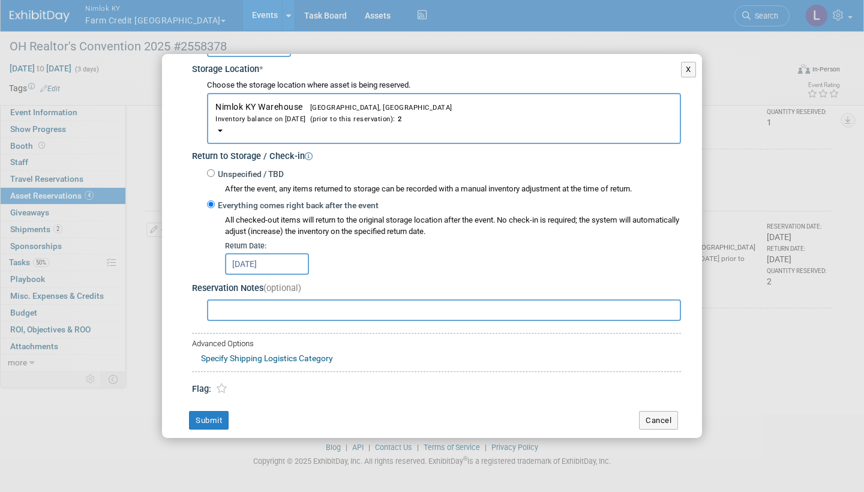
scroll to position [430, 0]
click at [212, 411] on button "Submit" at bounding box center [209, 420] width 40 height 19
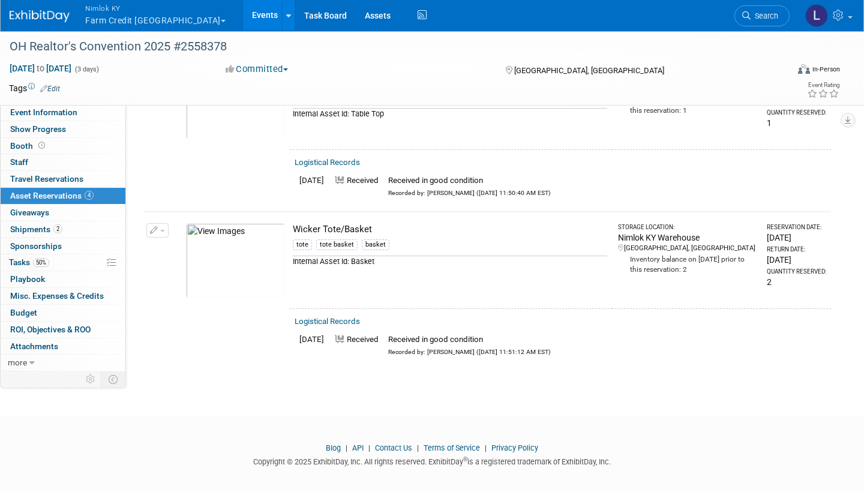
click at [356, 16] on link "Assets" at bounding box center [378, 15] width 44 height 30
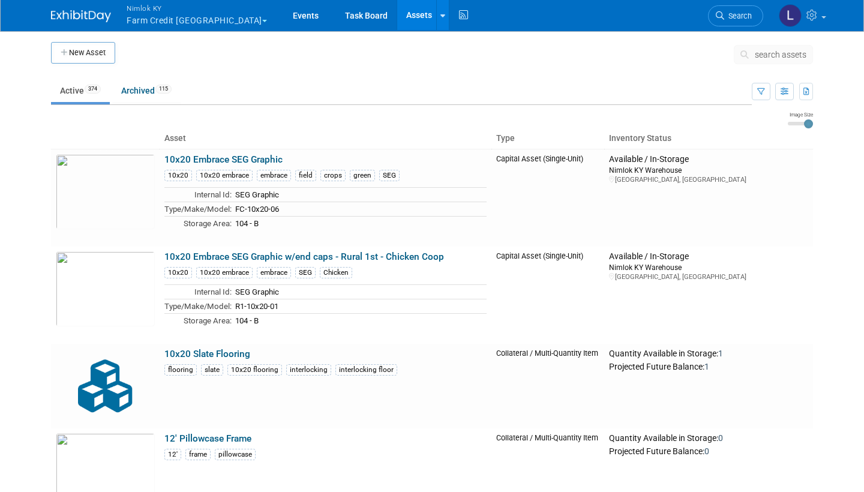
click at [761, 54] on span "search assets" at bounding box center [781, 55] width 52 height 10
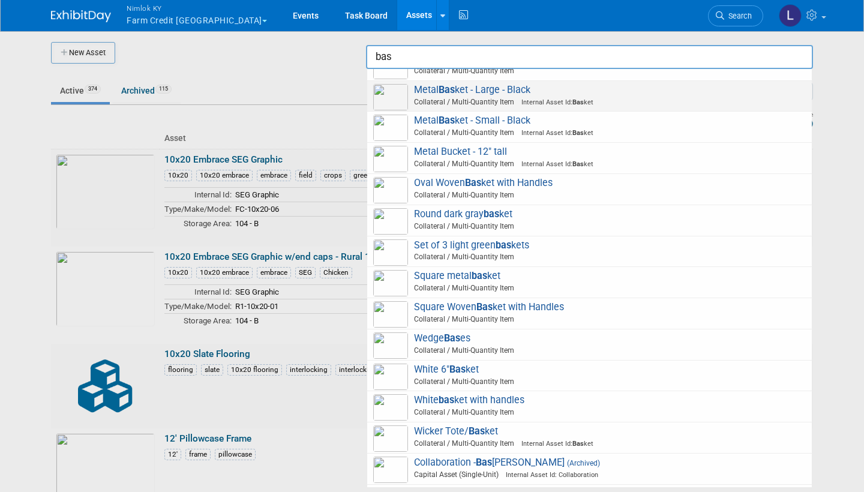
scroll to position [422, 0]
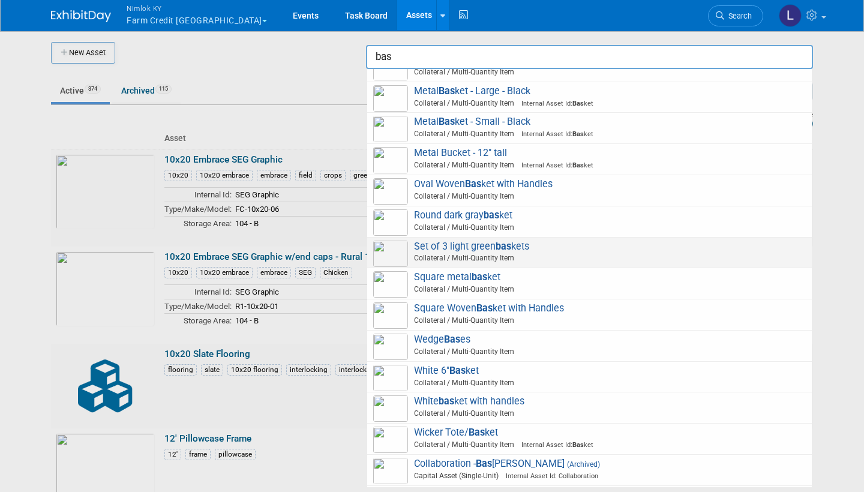
click at [457, 427] on span "Wicker Tote/ Bas ket Collateral / Multi-Quantity Item Internal Asset Id: Bas ket" at bounding box center [589, 439] width 433 height 25
type input "Wicker Tote/Basket"
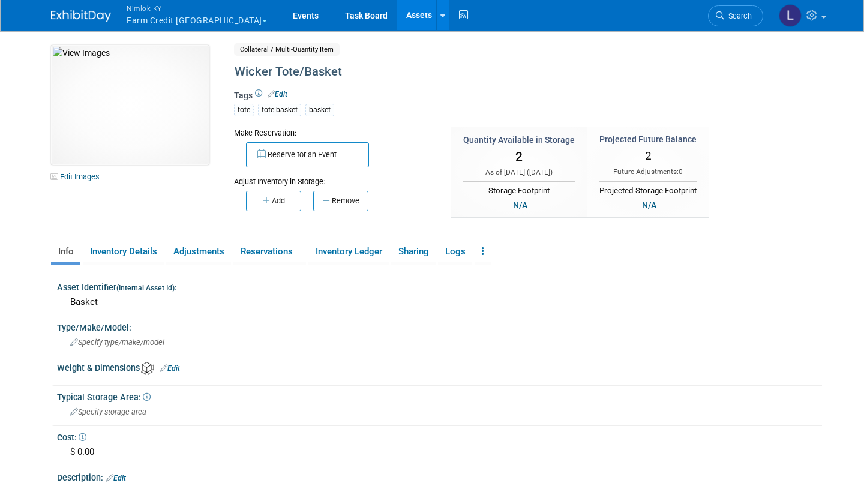
click at [286, 194] on button "Add" at bounding box center [273, 201] width 55 height 20
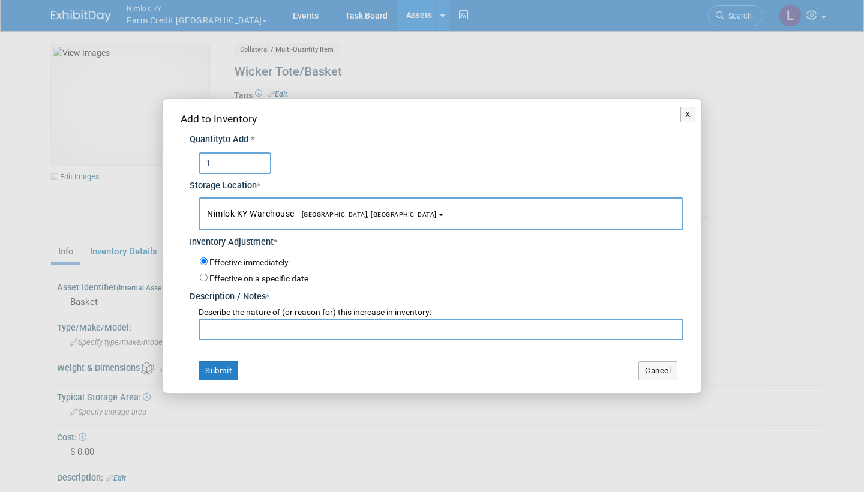
type input "1"
type input "Adding to inventory"
click at [223, 365] on button "Submit" at bounding box center [219, 370] width 40 height 19
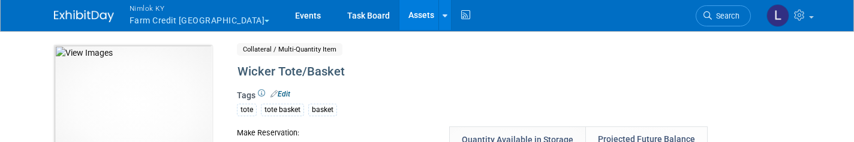
click at [286, 15] on link "Events" at bounding box center [308, 15] width 44 height 30
